Goal: Transaction & Acquisition: Purchase product/service

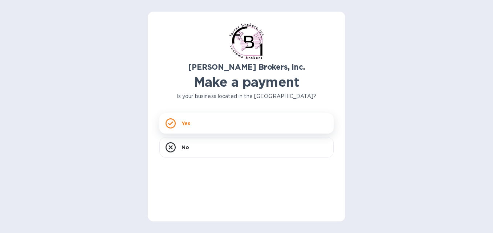
click at [247, 120] on div "Yes" at bounding box center [246, 123] width 174 height 20
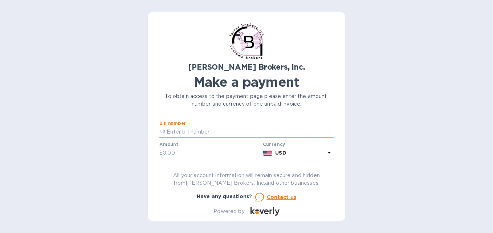
click at [235, 134] on input "text" at bounding box center [249, 132] width 169 height 11
type input "296192A"
click at [237, 152] on input "text" at bounding box center [211, 153] width 97 height 11
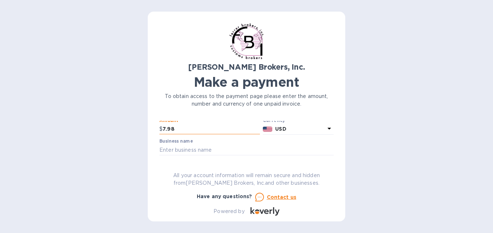
scroll to position [36, 0]
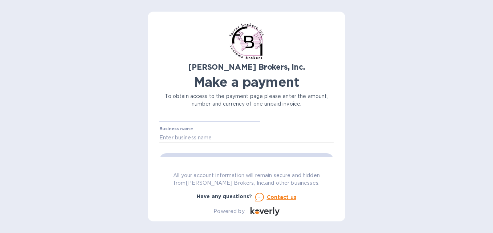
type input "7.98"
click at [236, 134] on input "text" at bounding box center [246, 137] width 174 height 11
type input "EL [PERSON_NAME] DE [PERSON_NAME]"
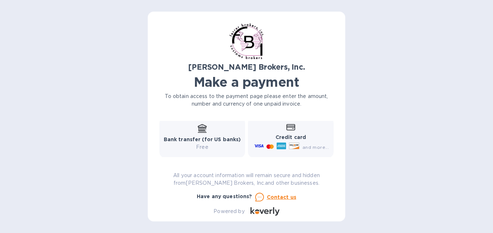
scroll to position [73, 0]
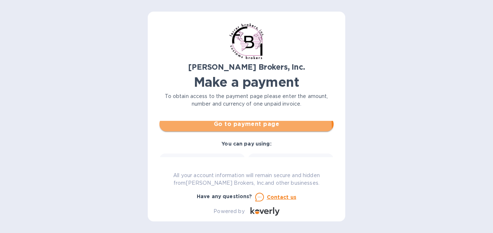
click at [239, 128] on span "Go to payment page" at bounding box center [246, 124] width 163 height 9
